Goal: Complete application form: Complete application form

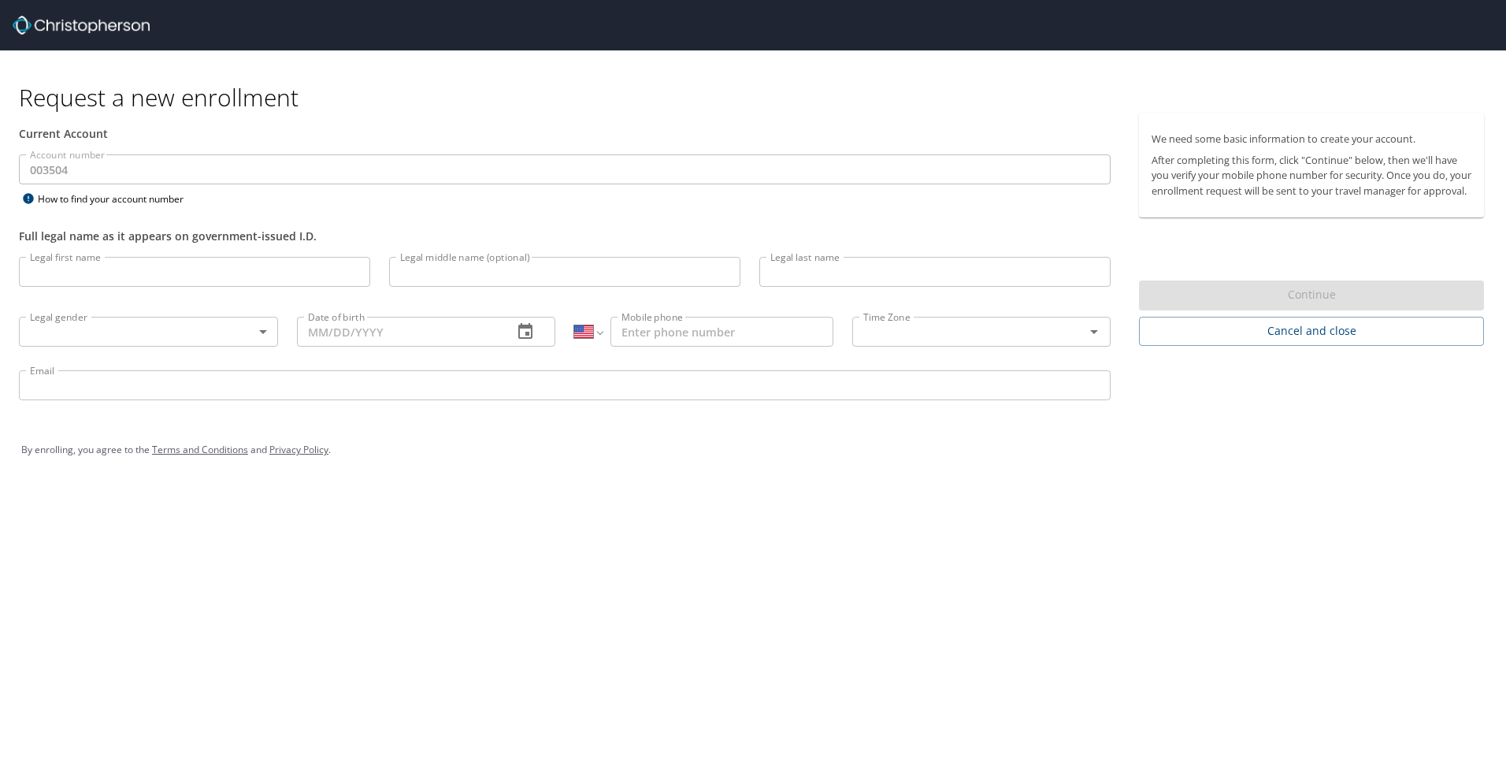
select select "US"
click at [162, 268] on input "Legal first name" at bounding box center [194, 272] width 351 height 30
type input "[PERSON_NAME]"
click at [248, 326] on body "Request a new enrollment Current Account Account number 003504 Account number H…" at bounding box center [753, 379] width 1506 height 758
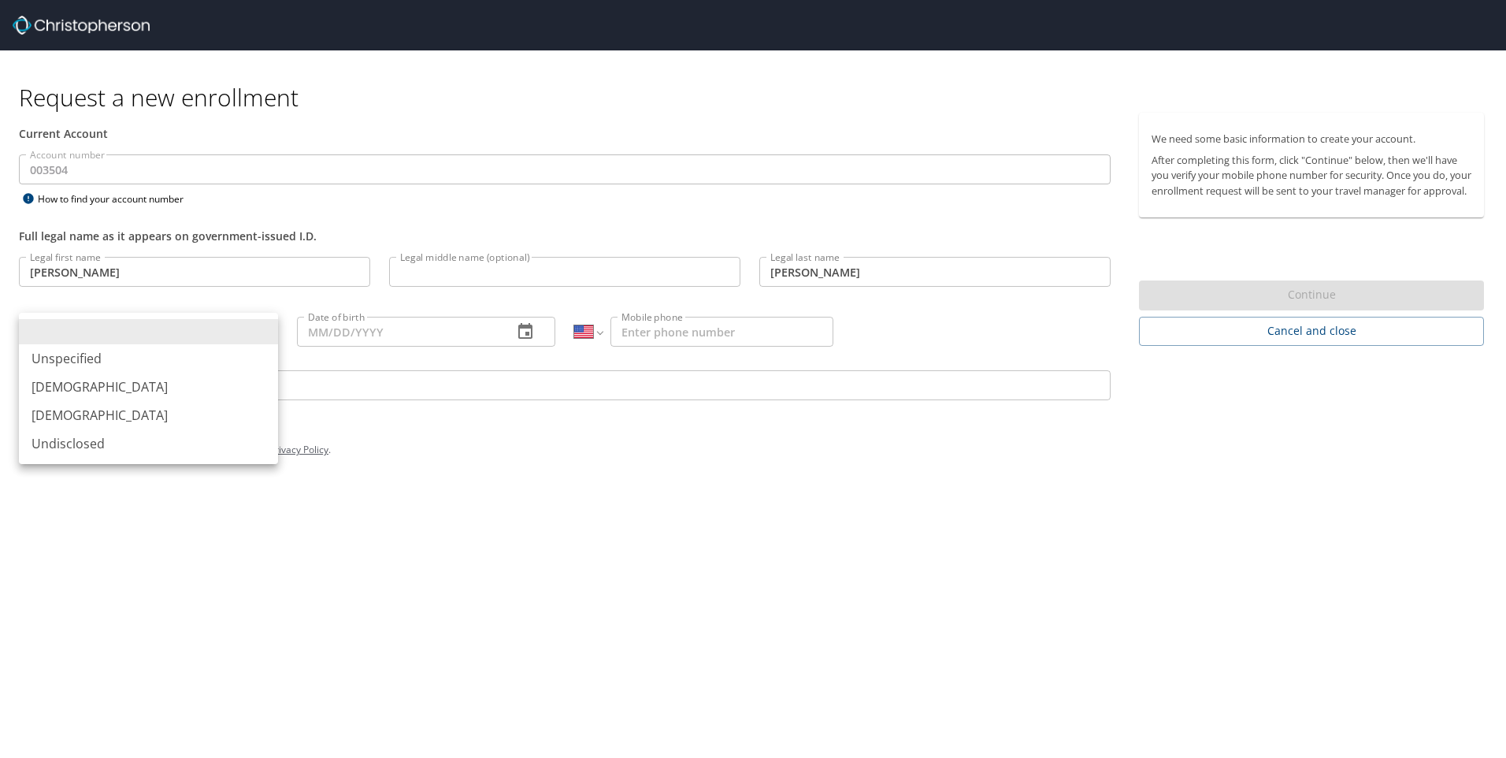
click at [143, 426] on li "[DEMOGRAPHIC_DATA]" at bounding box center [148, 415] width 259 height 28
type input "[DEMOGRAPHIC_DATA]"
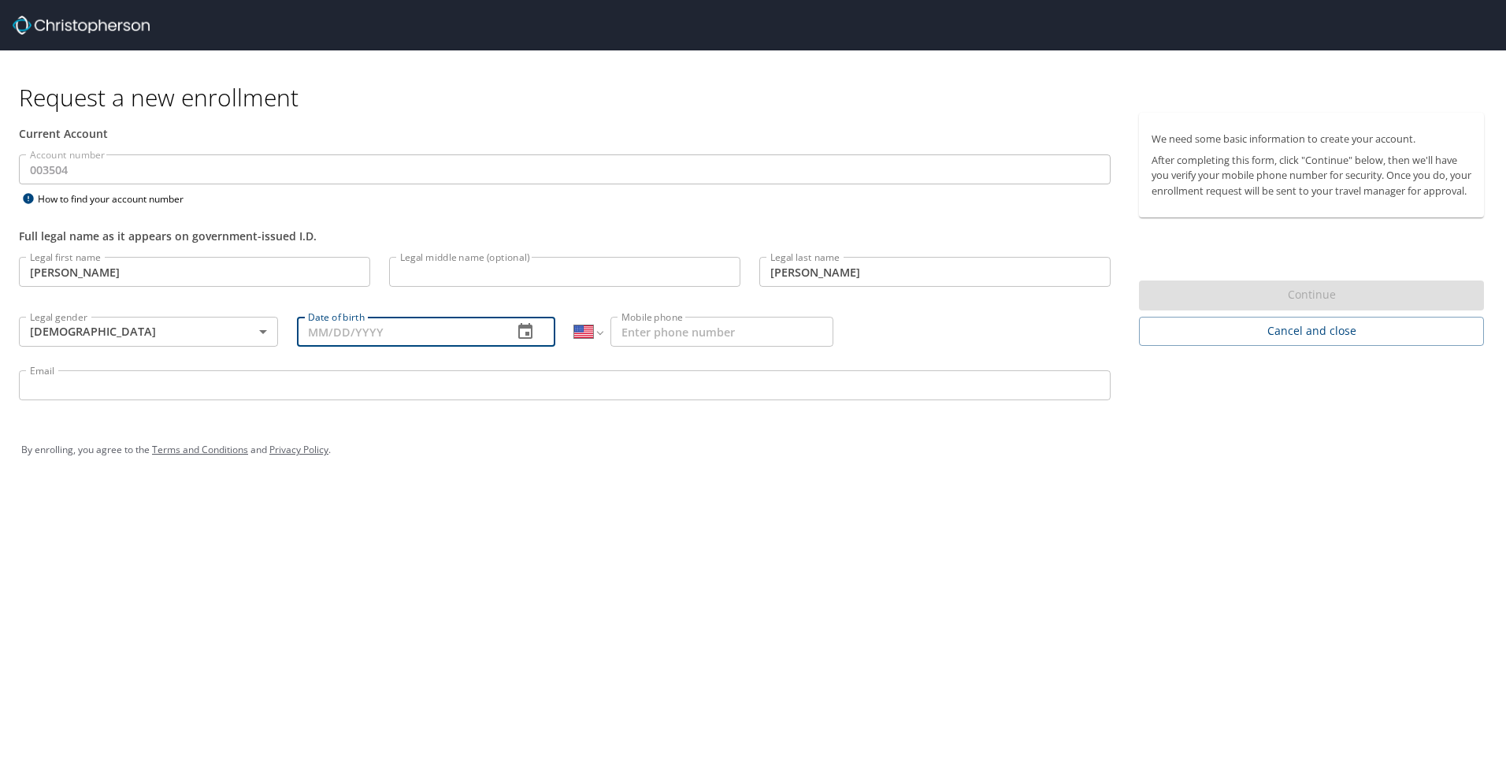
click at [354, 329] on input "Date of birth" at bounding box center [399, 332] width 204 height 30
type input "[DATE]"
click at [731, 346] on input "Mobile phone" at bounding box center [721, 332] width 223 height 30
type input "[PHONE_NUMBER]"
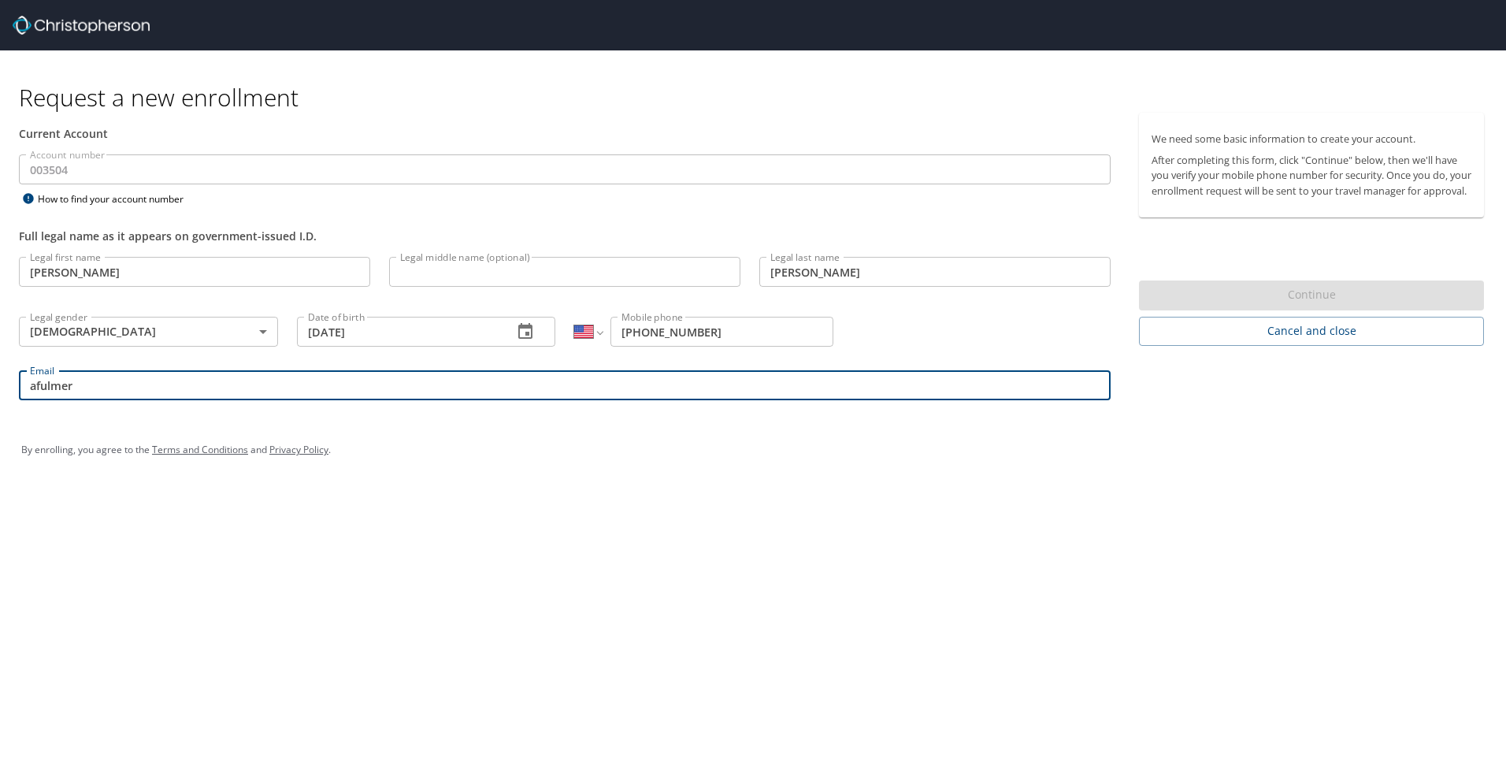
type input "[EMAIL_ADDRESS][DOMAIN_NAME]"
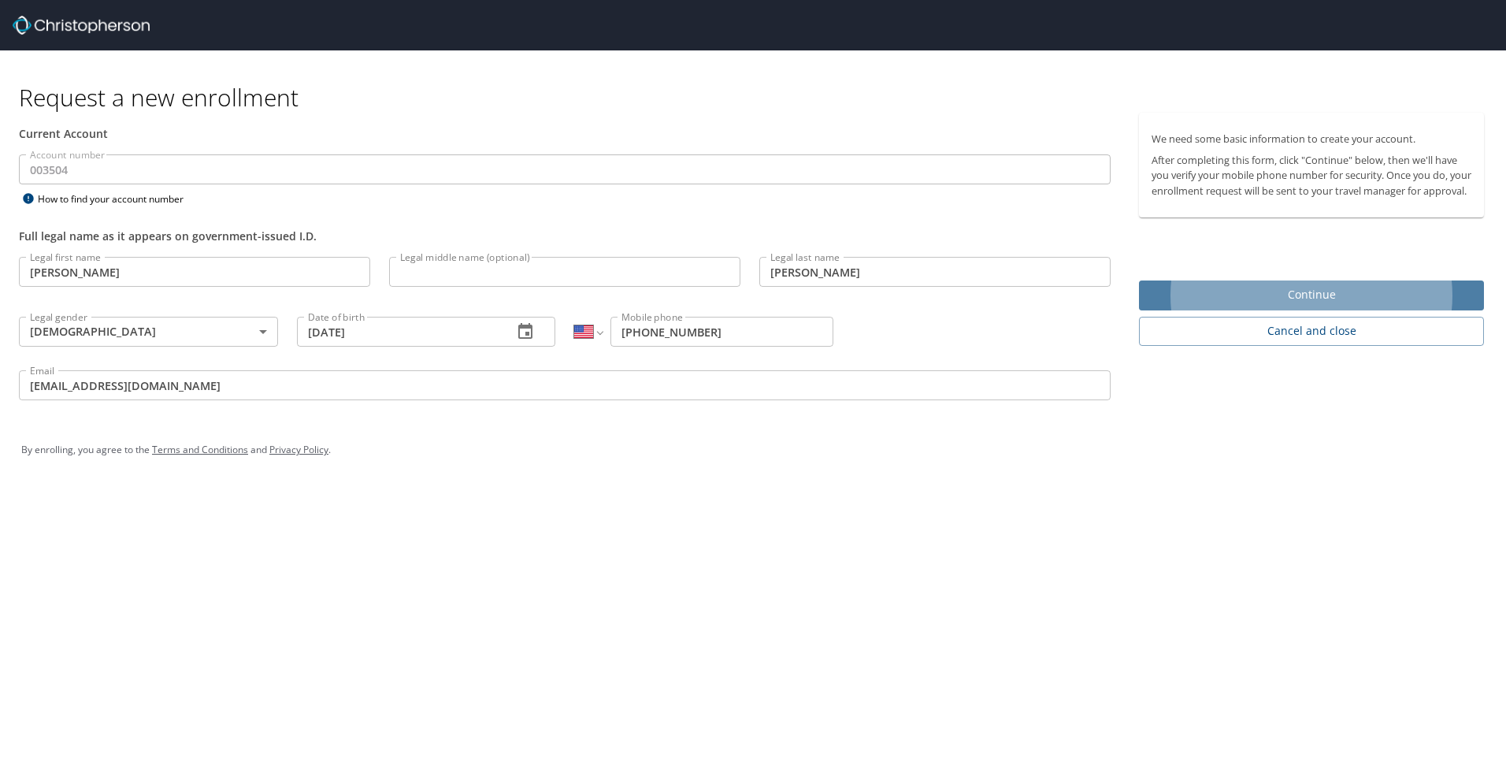
click at [1261, 304] on span "Continue" at bounding box center [1311, 295] width 320 height 20
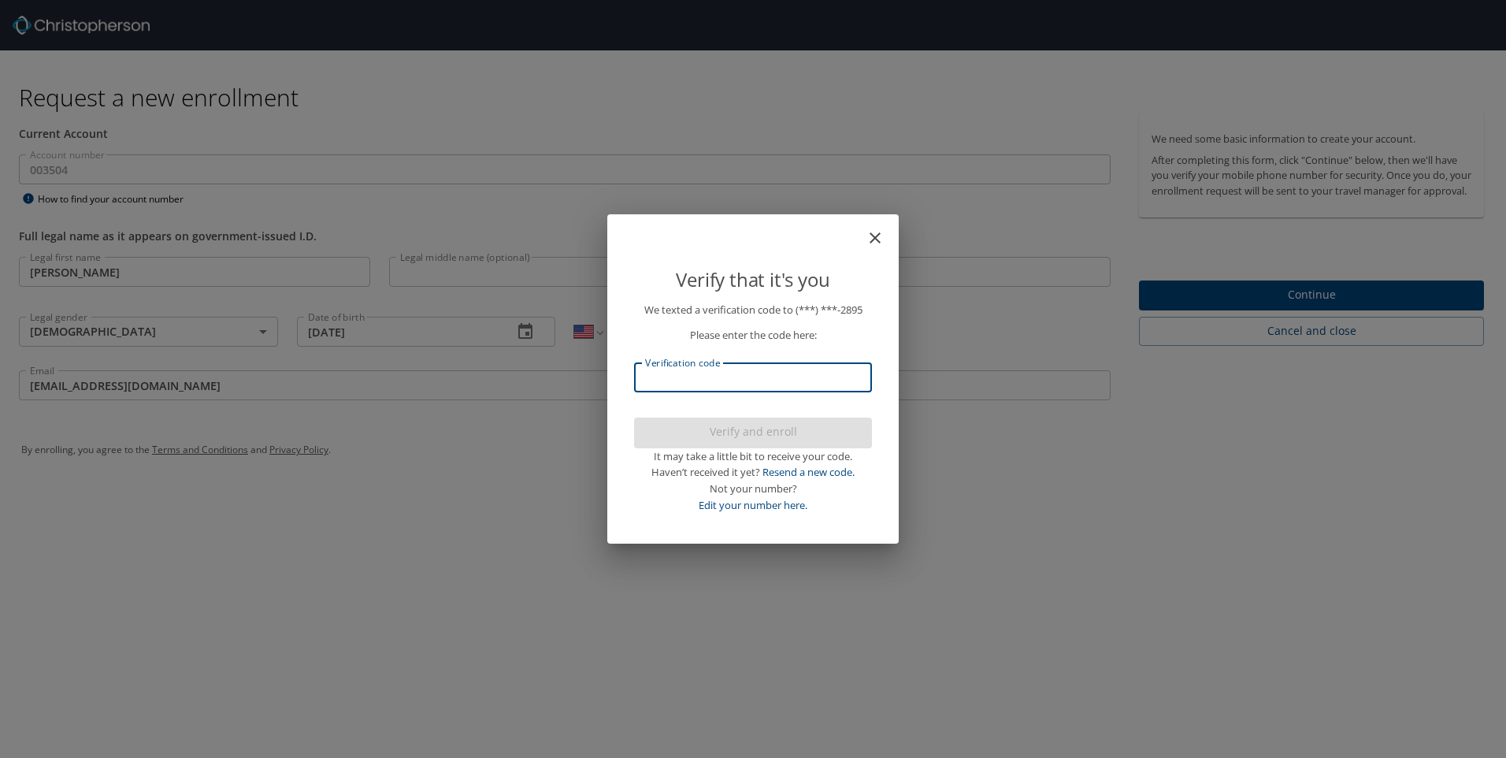
click at [813, 383] on input "Verification code" at bounding box center [753, 377] width 238 height 30
type input "038986"
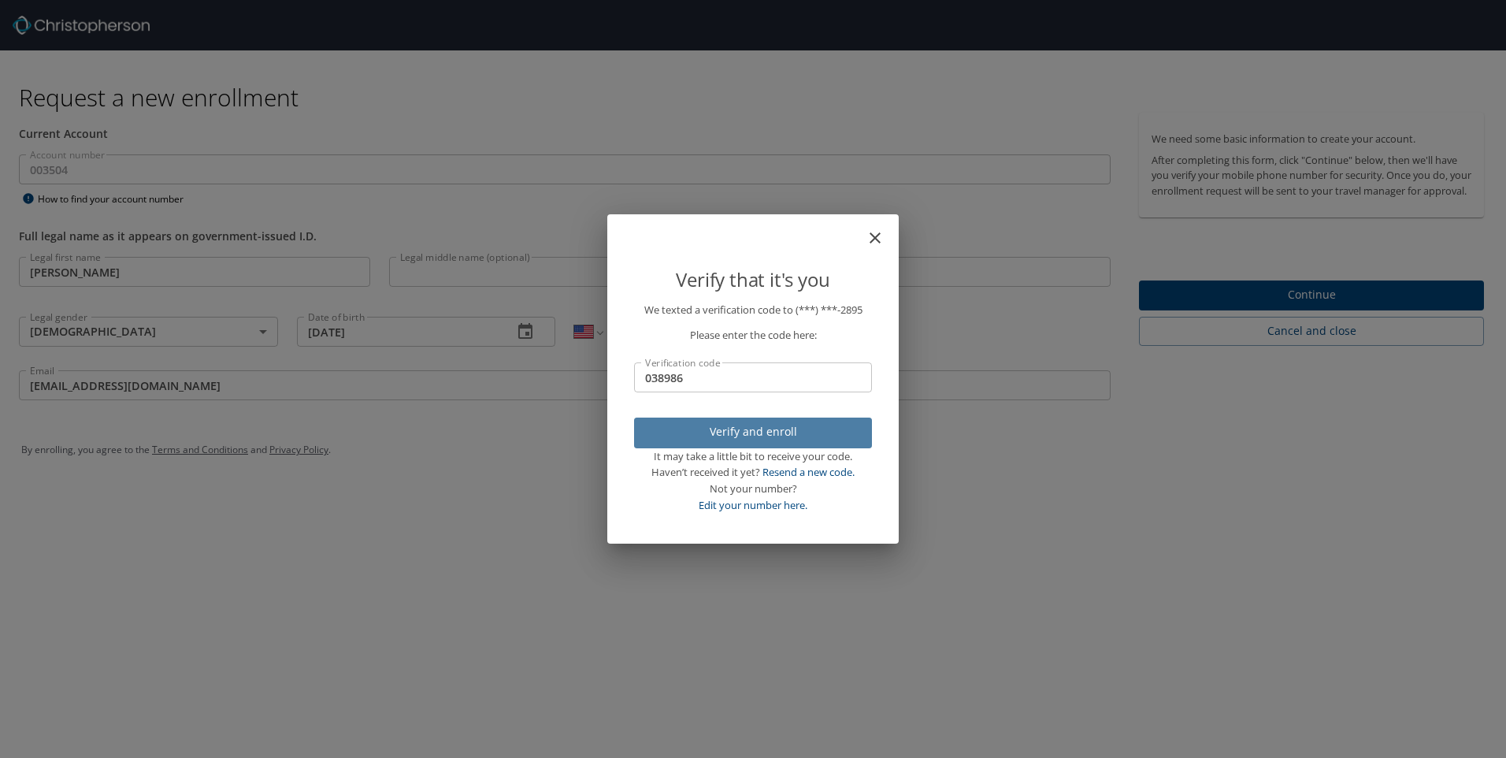
click at [727, 439] on span "Verify and enroll" at bounding box center [752, 432] width 213 height 20
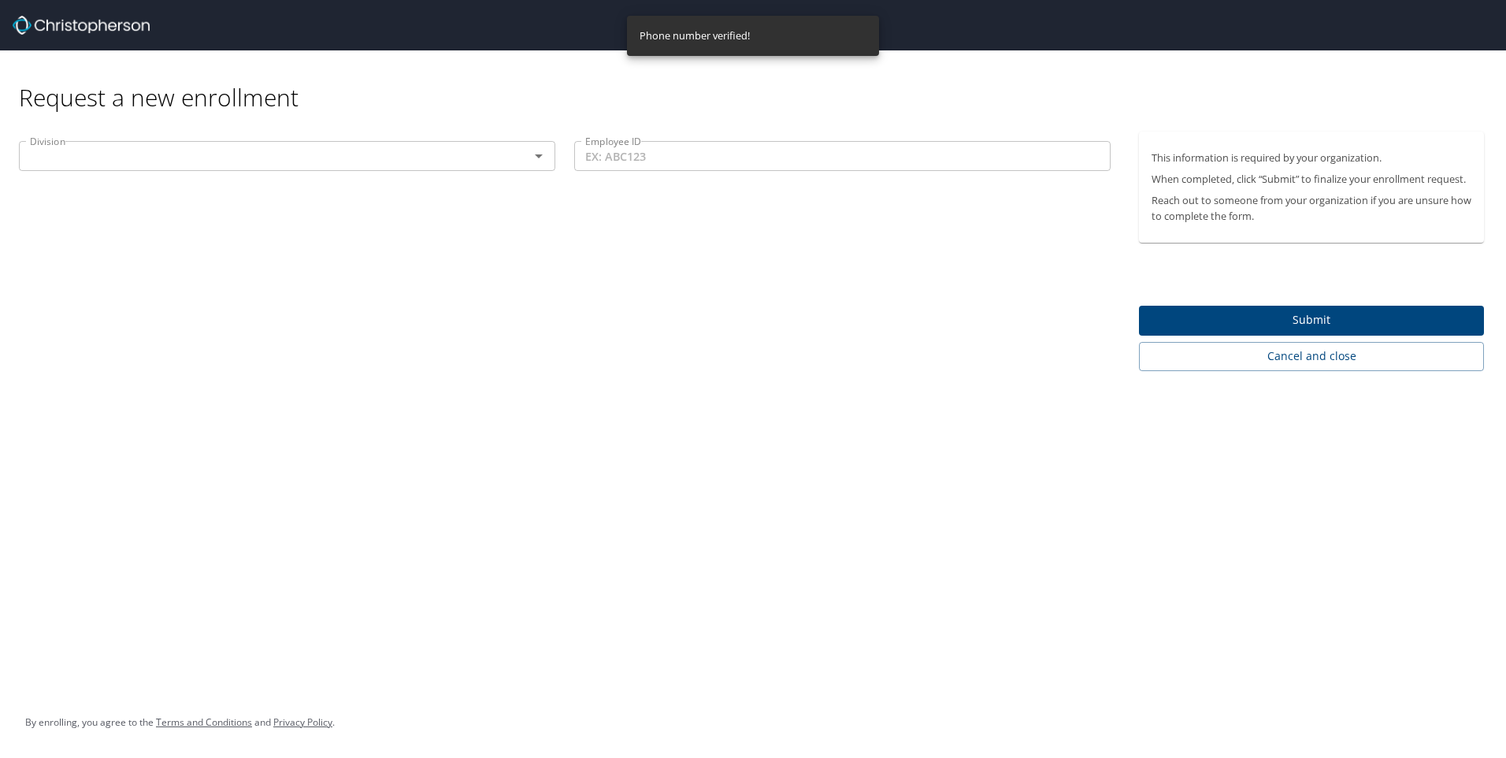
click at [387, 166] on input "text" at bounding box center [264, 156] width 480 height 20
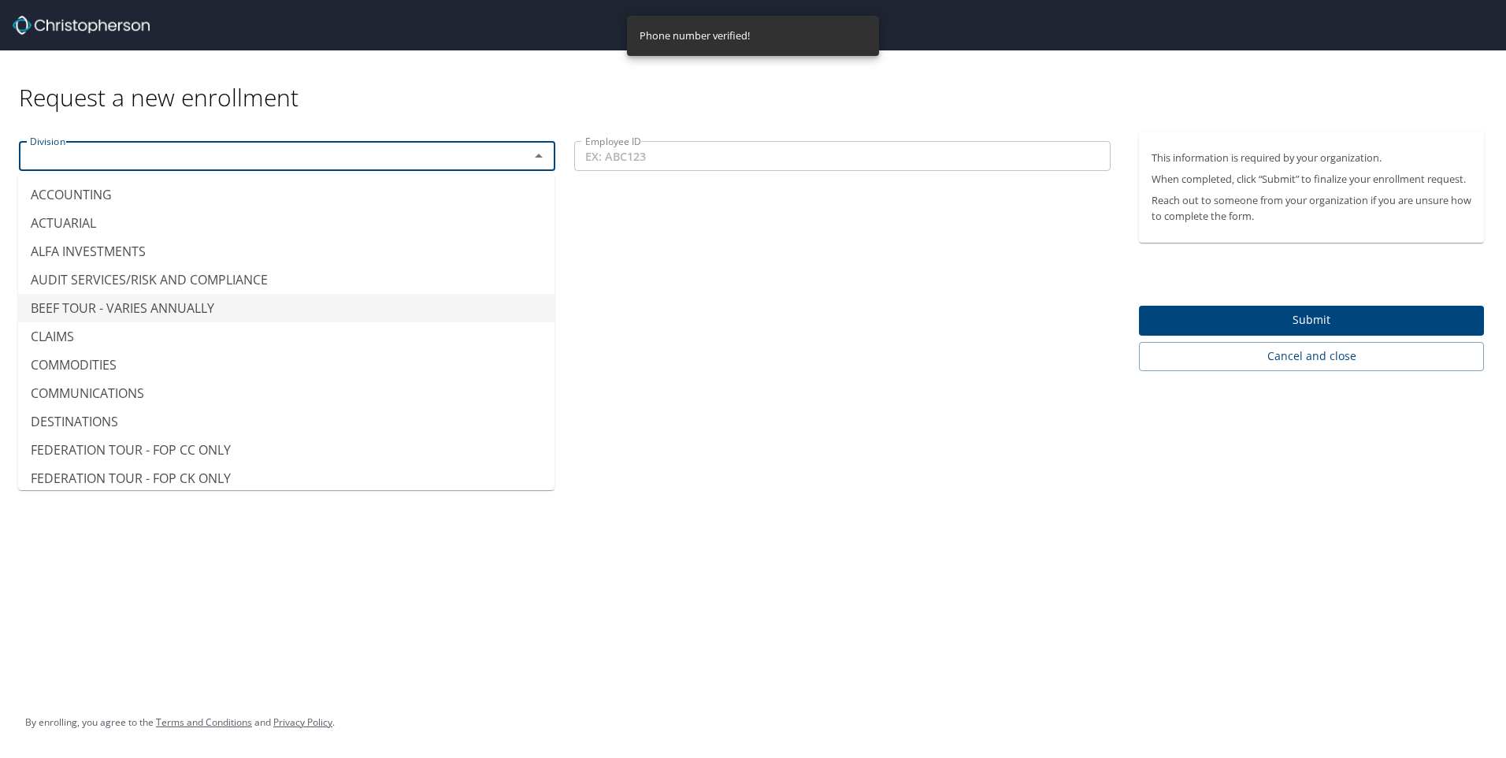
click at [224, 313] on li "BEEF TOUR - VARIES ANNUALLY" at bounding box center [286, 308] width 536 height 28
type input "BEEF TOUR - VARIES ANNUALLY"
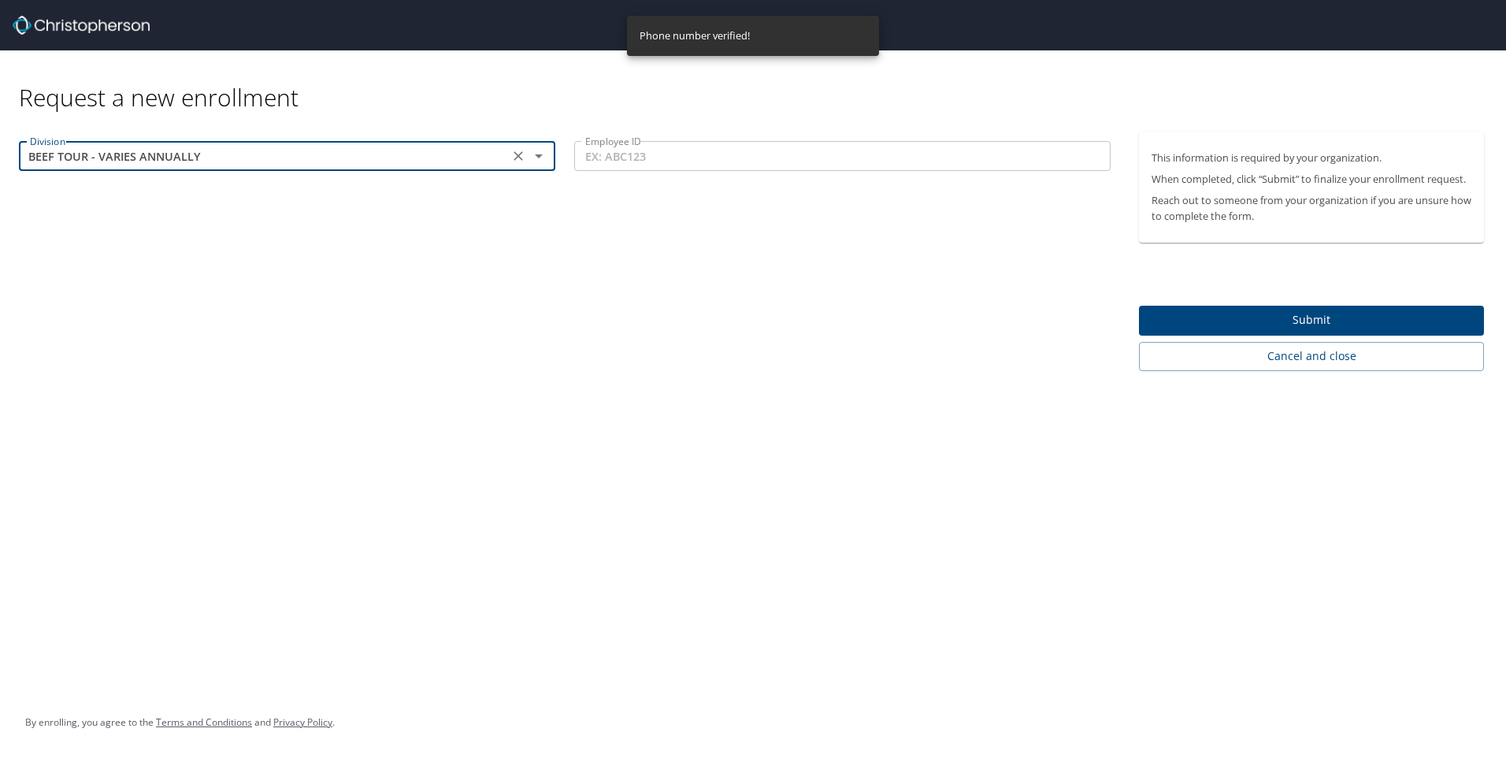
click at [1296, 316] on span "Submit" at bounding box center [1311, 320] width 320 height 20
